Goal: Task Accomplishment & Management: Manage account settings

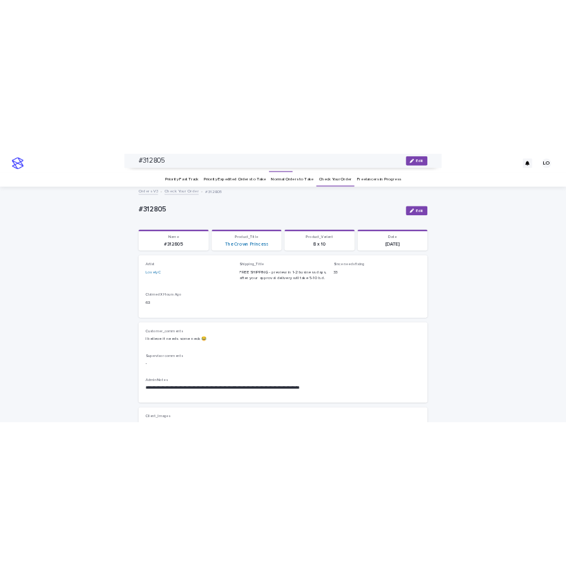
scroll to position [316, 0]
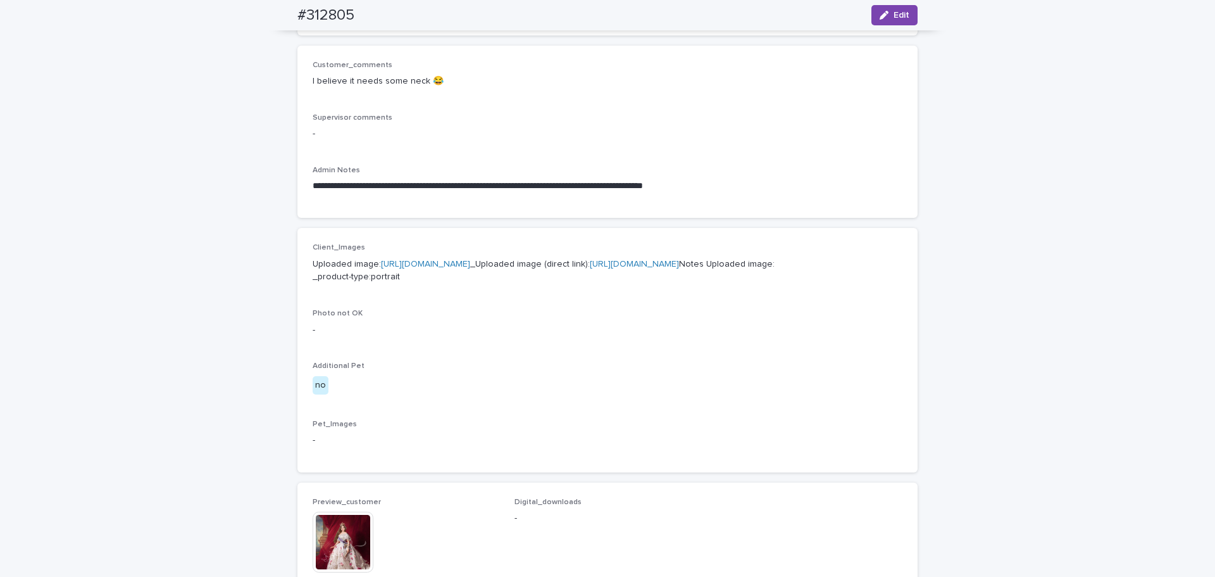
drag, startPoint x: 1093, startPoint y: 248, endPoint x: 694, endPoint y: 496, distance: 469.6
click at [1093, 247] on div "**********" at bounding box center [607, 347] width 1215 height 1185
click at [1151, 399] on div "**********" at bounding box center [607, 347] width 1215 height 1185
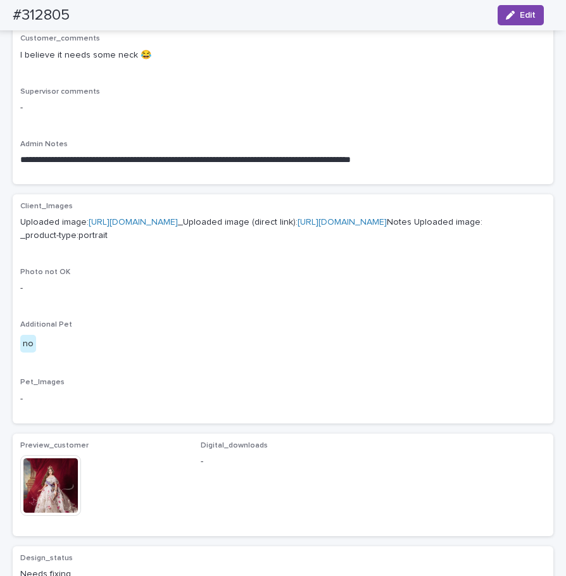
click at [232, 97] on div "Supervisor comments -" at bounding box center [282, 105] width 525 height 37
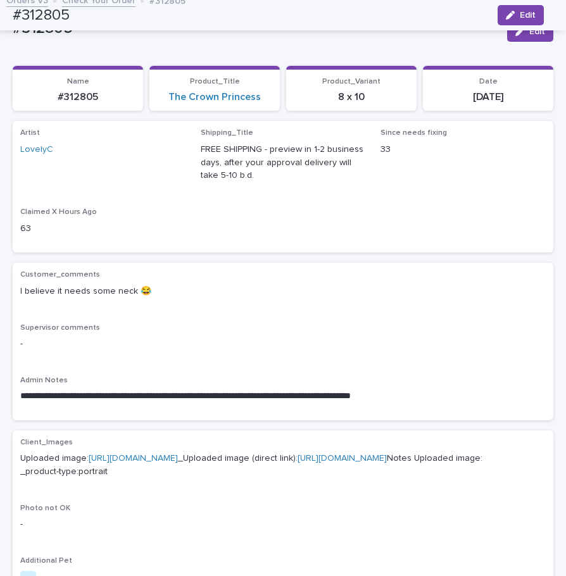
scroll to position [0, 0]
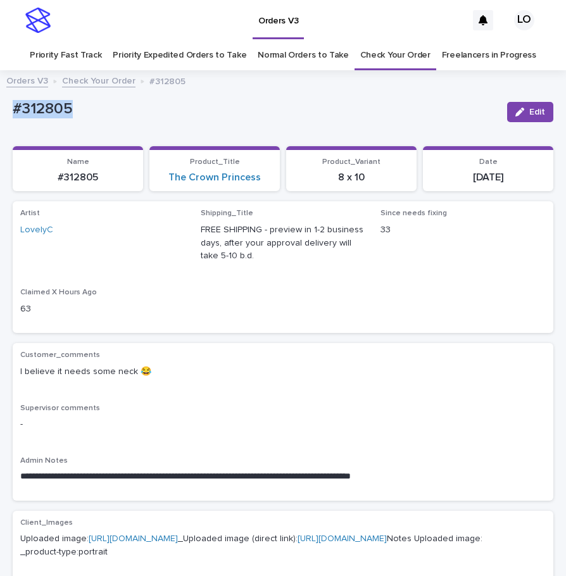
drag, startPoint x: 47, startPoint y: 110, endPoint x: 17, endPoint y: 99, distance: 32.4
click at [0, 101] on html "**********" at bounding box center [283, 288] width 566 height 576
copy p "#312805"
drag, startPoint x: 501, startPoint y: 104, endPoint x: 385, endPoint y: 187, distance: 142.4
click at [507, 104] on button "Edit" at bounding box center [530, 112] width 46 height 20
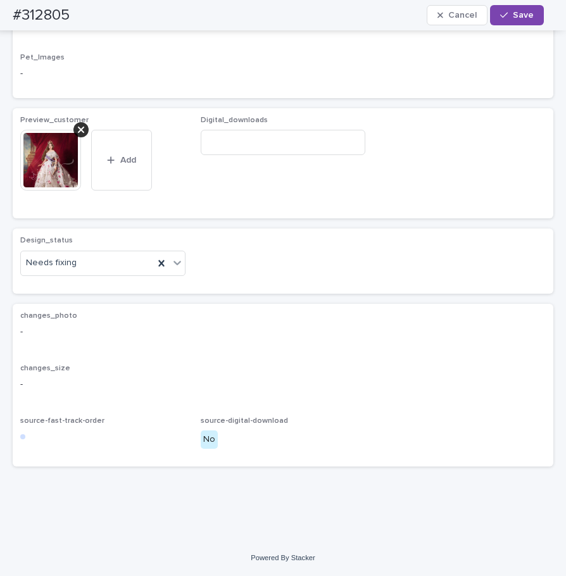
scroll to position [696, 0]
click at [78, 135] on icon at bounding box center [81, 130] width 6 height 10
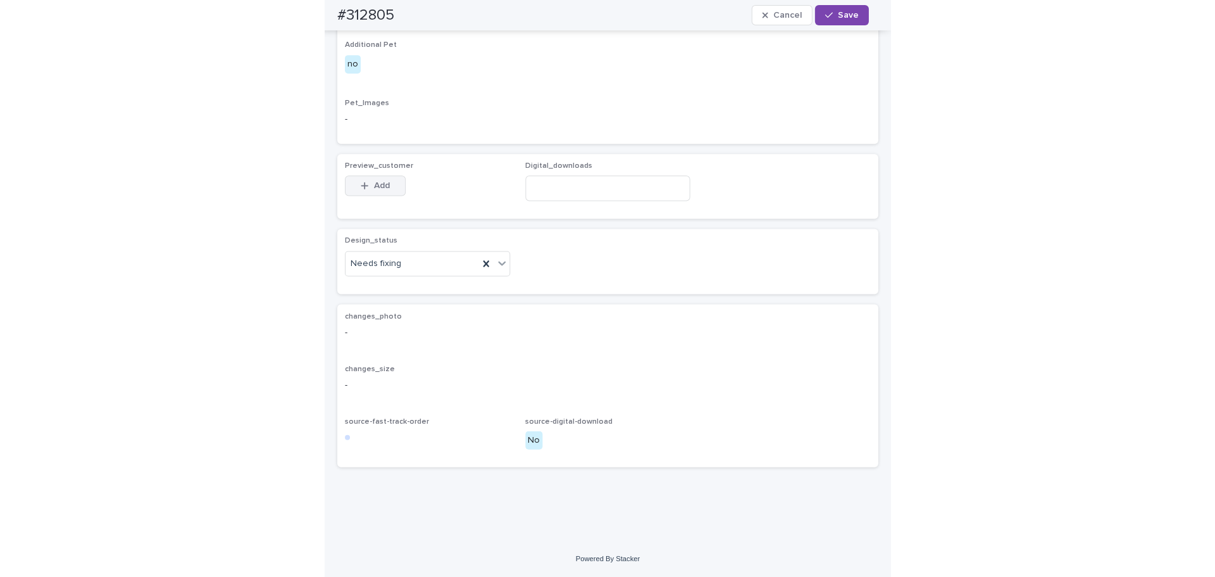
scroll to position [687, 0]
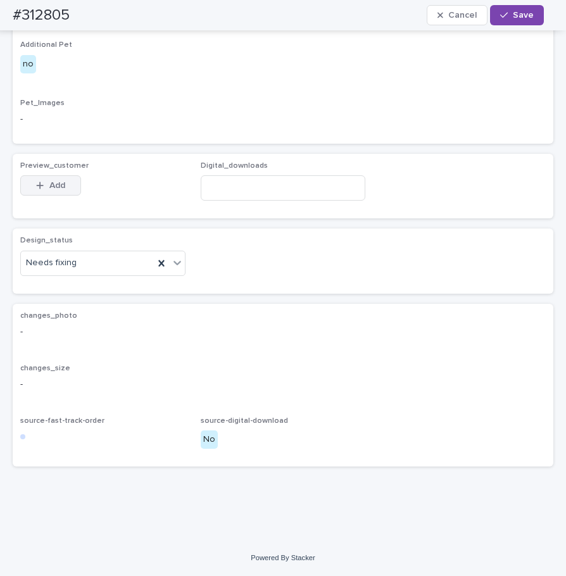
click at [63, 183] on span "Add" at bounding box center [57, 185] width 16 height 9
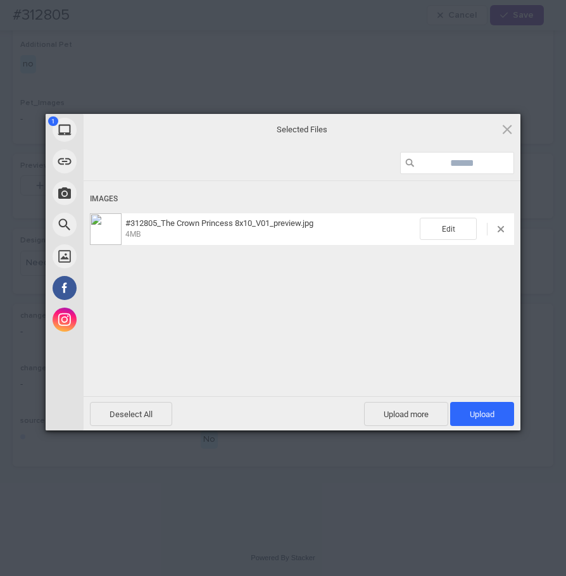
drag, startPoint x: 494, startPoint y: 409, endPoint x: 231, endPoint y: 280, distance: 292.4
click at [494, 408] on span "Upload 1" at bounding box center [482, 414] width 64 height 24
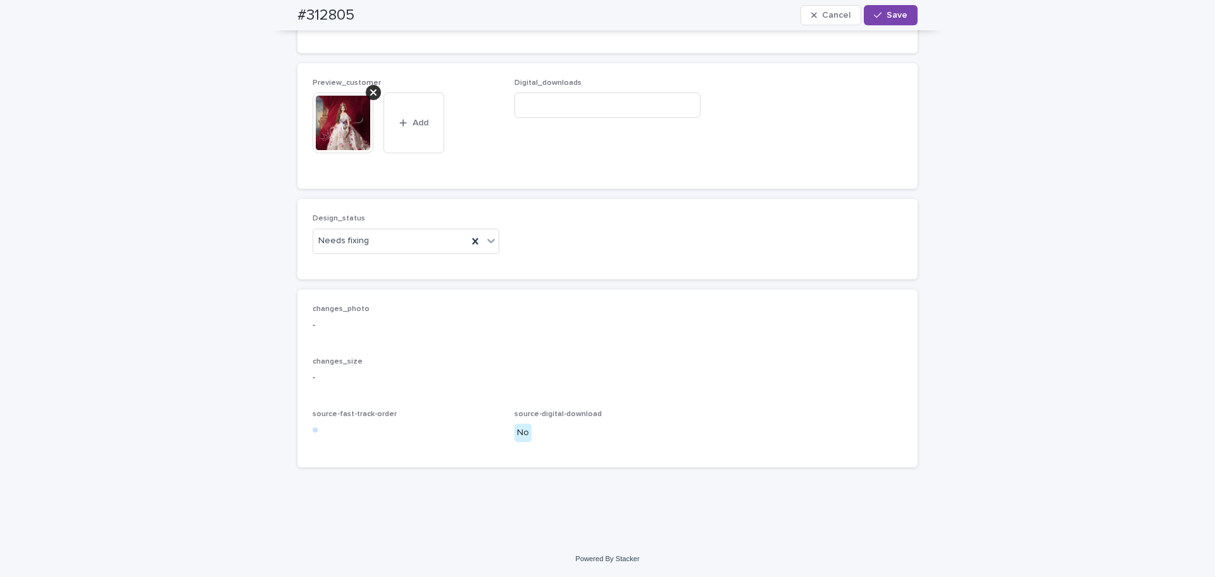
scroll to position [827, 0]
click at [369, 260] on div "Uploaded" at bounding box center [401, 265] width 185 height 22
click at [880, 15] on div "button" at bounding box center [880, 15] width 13 height 9
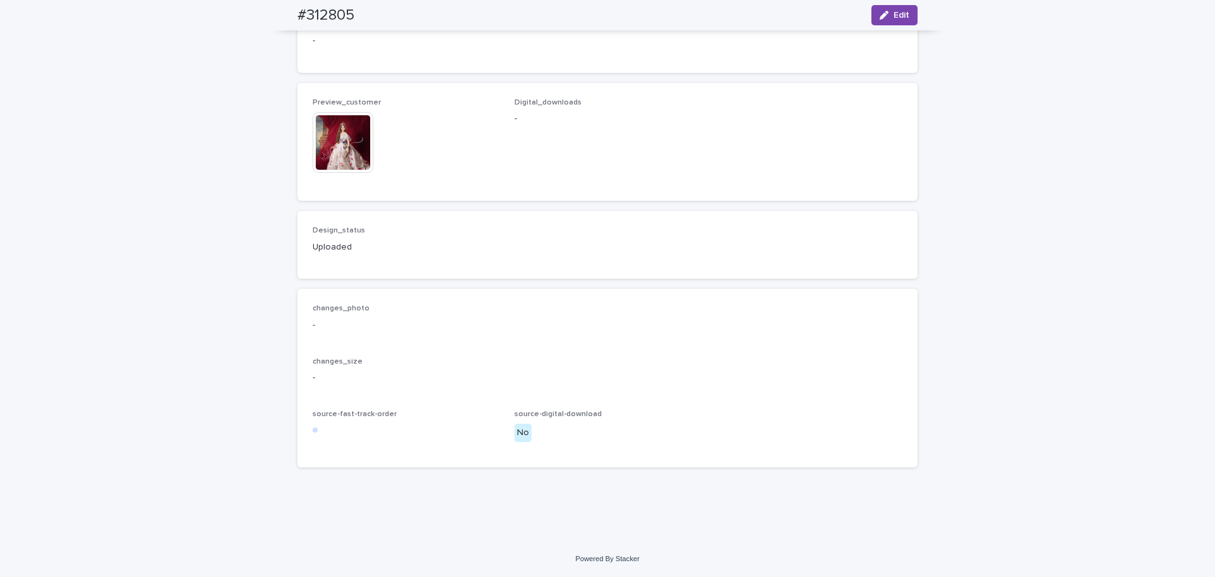
scroll to position [794, 0]
drag, startPoint x: 1055, startPoint y: 208, endPoint x: 480, endPoint y: 35, distance: 599.9
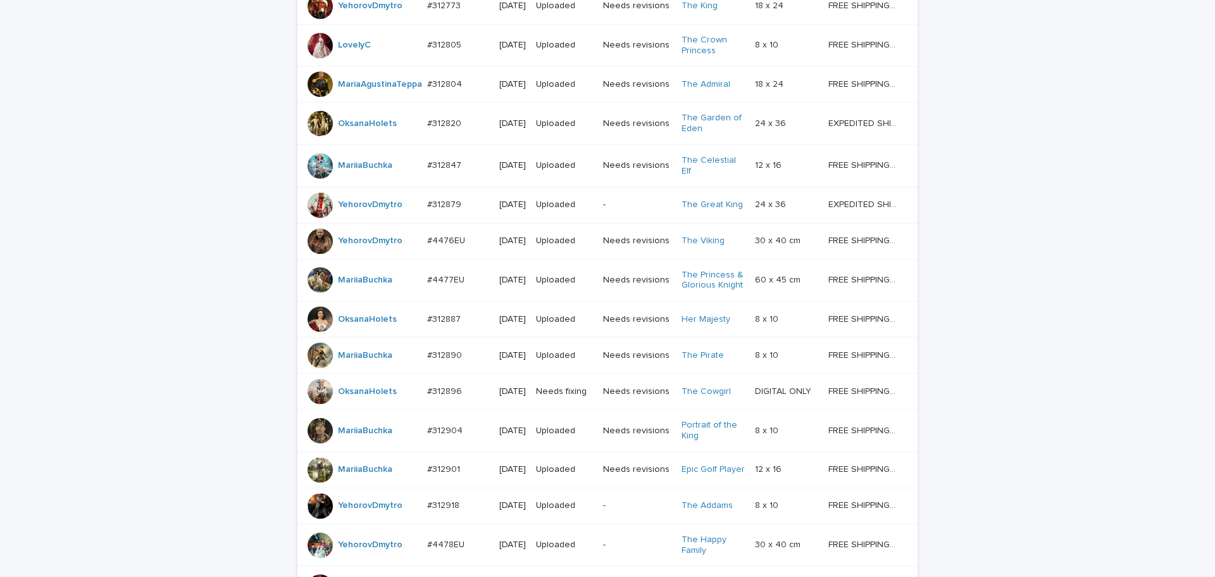
scroll to position [938, 0]
